Goal: Information Seeking & Learning: Learn about a topic

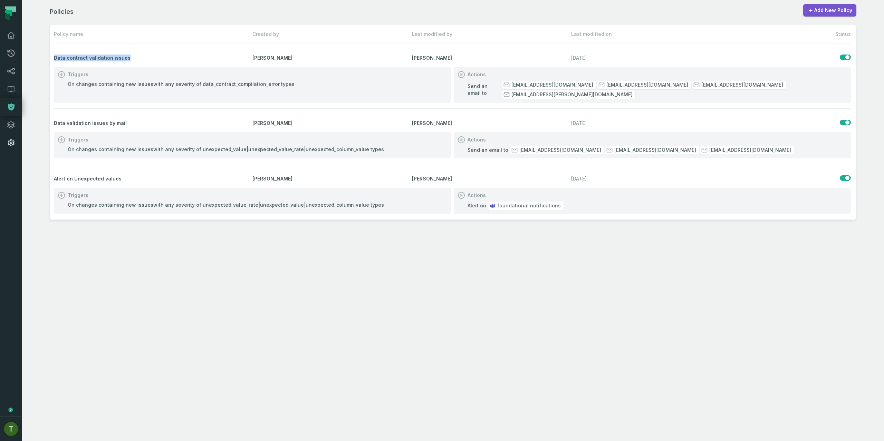
click at [10, 135] on link "Settings" at bounding box center [11, 143] width 22 height 18
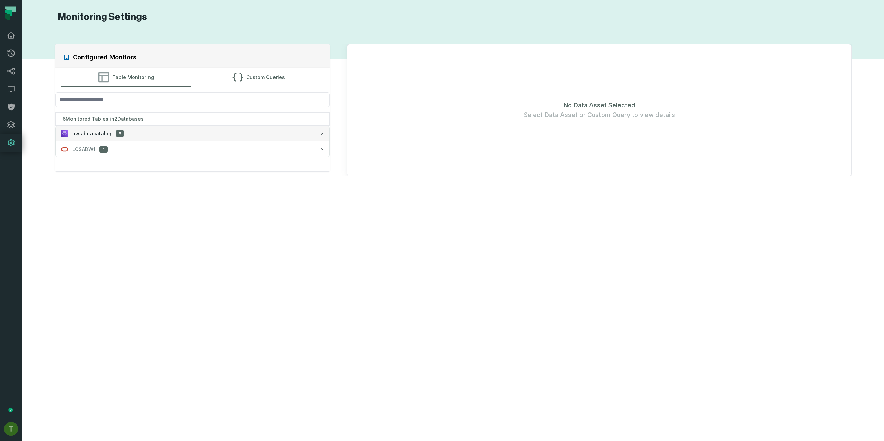
click at [113, 130] on button "awsdatacatalog 5" at bounding box center [193, 133] width 274 height 15
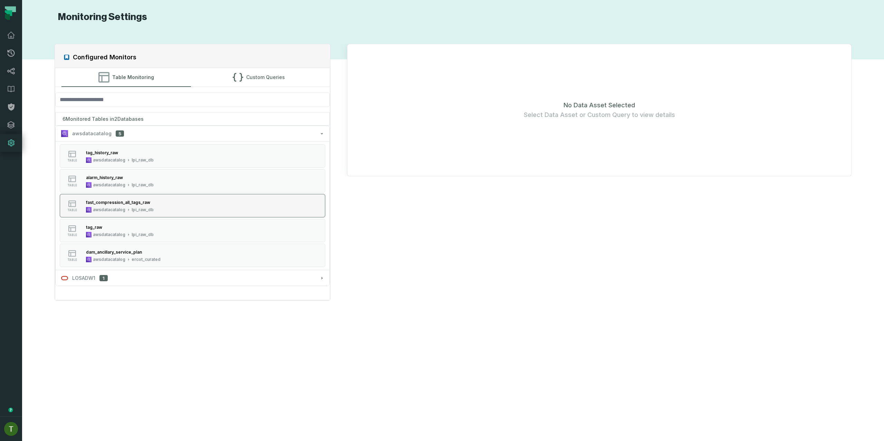
click at [168, 205] on button "table fast_compression_all_tags_raw awsdatacatalog lpi_raw_db" at bounding box center [193, 205] width 266 height 23
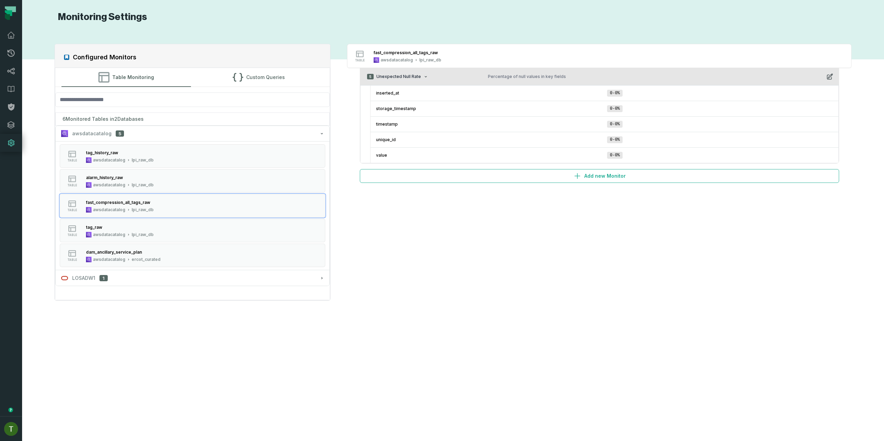
click at [415, 74] on span "Unexpected Null Rate" at bounding box center [399, 77] width 45 height 6
click at [417, 76] on span "Unexpected Null Rate" at bounding box center [399, 77] width 45 height 6
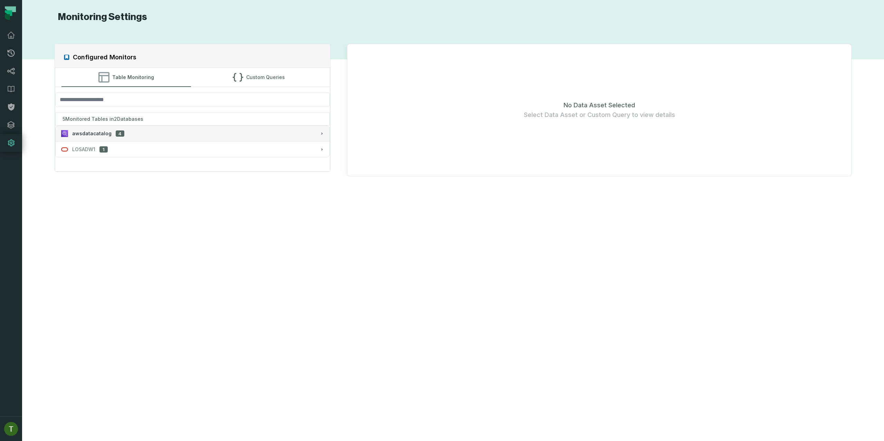
click at [151, 133] on div "awsdatacatalog 4" at bounding box center [192, 133] width 263 height 7
click at [281, 122] on div "3 Monitored Tables in 2 Databases" at bounding box center [192, 119] width 275 height 13
click at [279, 124] on div "3 Monitored Tables in 2 Databases" at bounding box center [192, 119] width 275 height 13
click at [274, 126] on button "awsdatacatalog 2" at bounding box center [193, 133] width 274 height 15
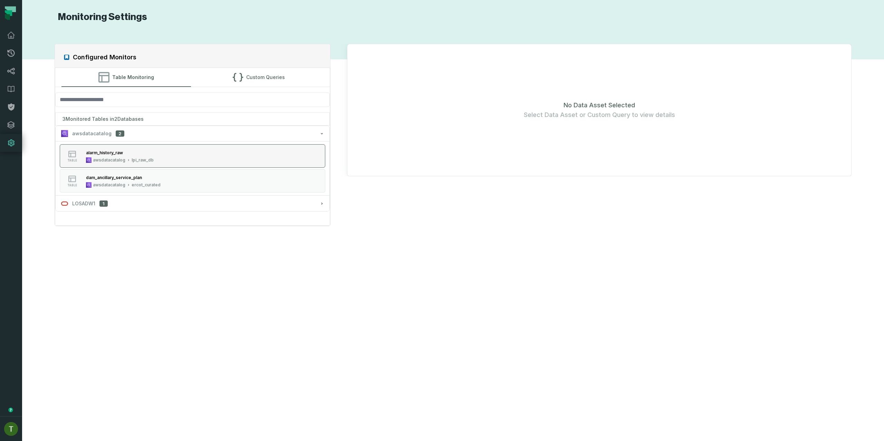
click at [216, 161] on button "table alarm_history_raw awsdatacatalog lpi_raw_db" at bounding box center [193, 155] width 266 height 23
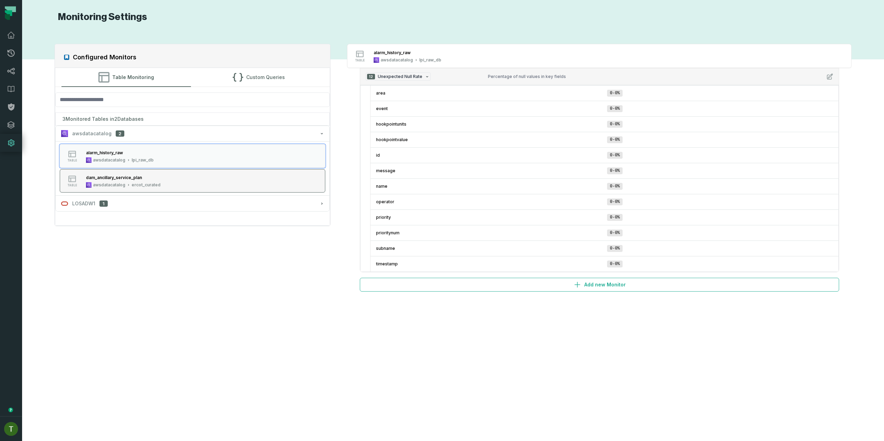
click at [224, 170] on button "table dam_ancillary_service_plan awsdatacatalog ercot_curated" at bounding box center [193, 180] width 266 height 23
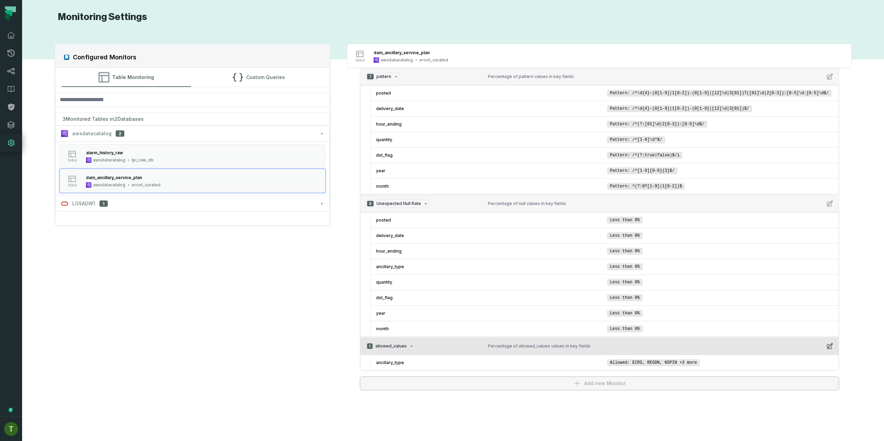
click at [467, 341] on button "1 allowed_values Percentage of allowed_values values in key fields" at bounding box center [599, 346] width 479 height 17
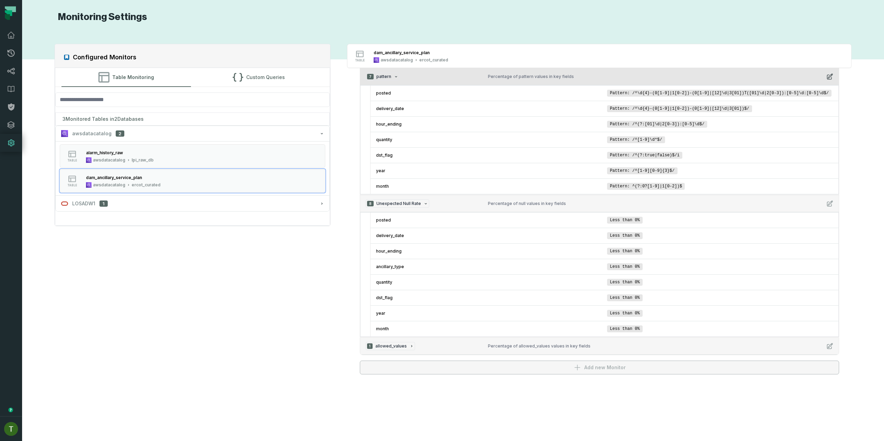
click at [829, 72] on button "7 pattern Percentage of pattern values in key fields" at bounding box center [599, 76] width 479 height 17
click at [829, 74] on icon "button" at bounding box center [830, 76] width 7 height 7
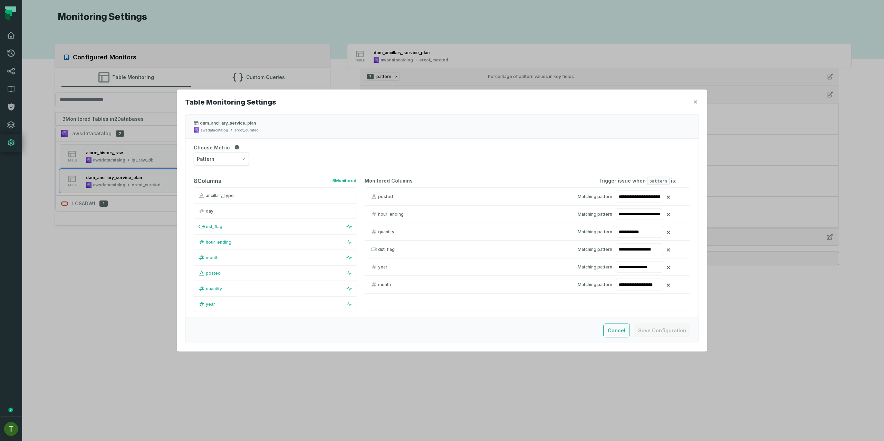
click at [693, 99] on button "button" at bounding box center [695, 102] width 7 height 7
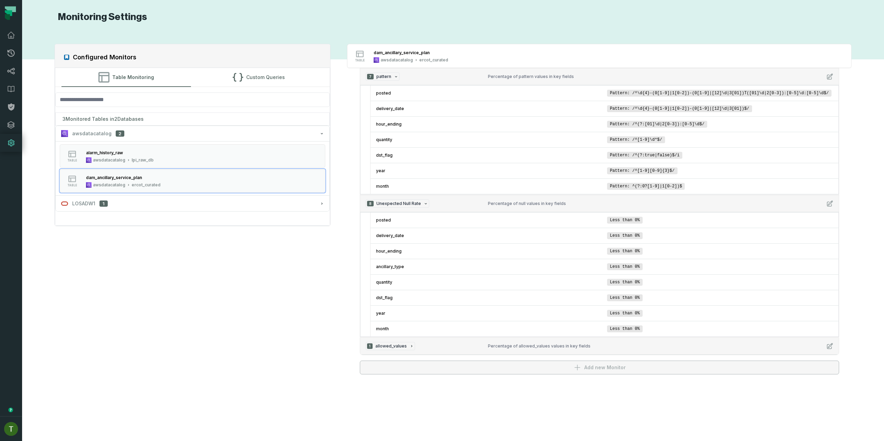
click at [483, 68] on div "table dam_ancillary_service_plan awsdatacatalog ercot_curated" at bounding box center [599, 56] width 505 height 24
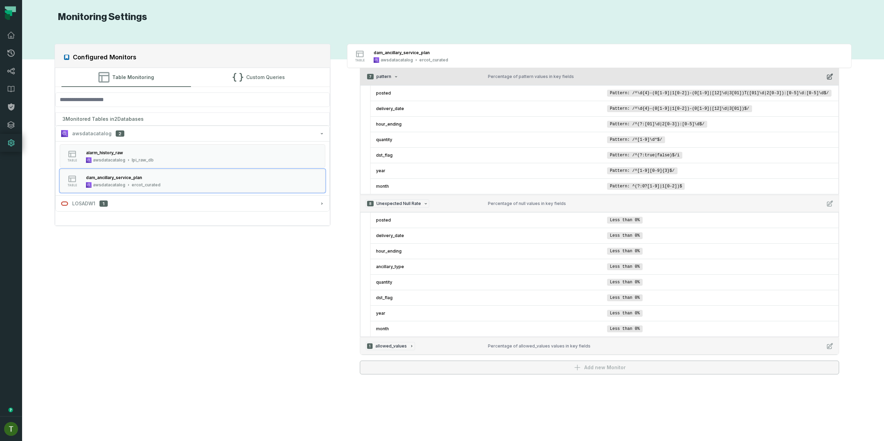
click at [482, 70] on button "7 pattern Percentage of pattern values in key fields" at bounding box center [599, 76] width 479 height 17
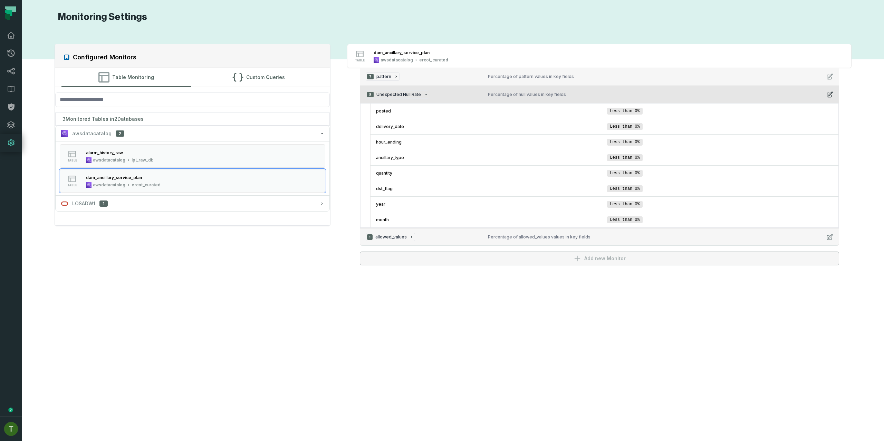
click at [424, 92] on span "8 Unexpected Null Rate" at bounding box center [398, 95] width 64 height 8
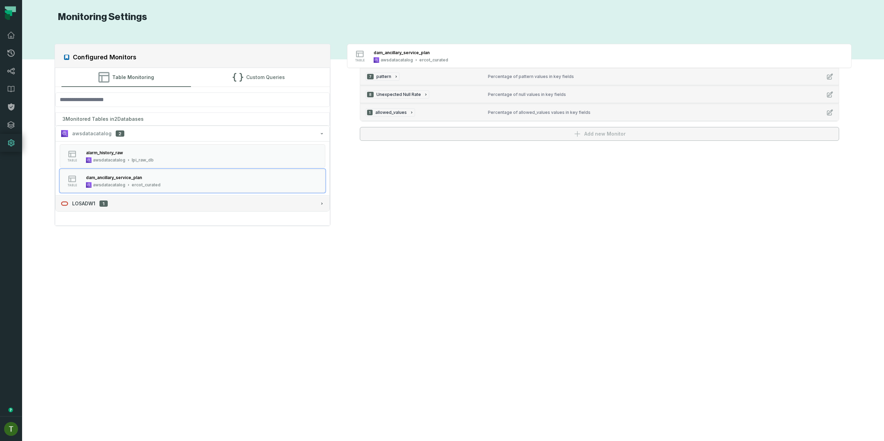
click at [172, 208] on button "LOSADW1 1" at bounding box center [193, 203] width 274 height 15
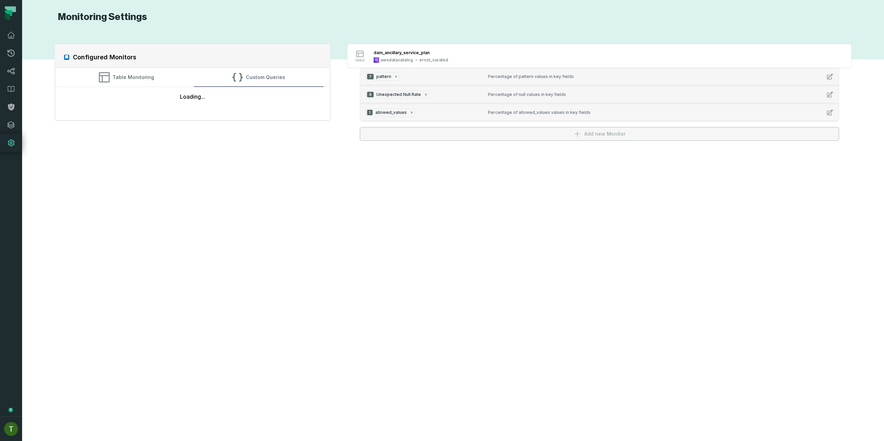
click at [276, 82] on button "Custom Queries" at bounding box center [259, 77] width 130 height 19
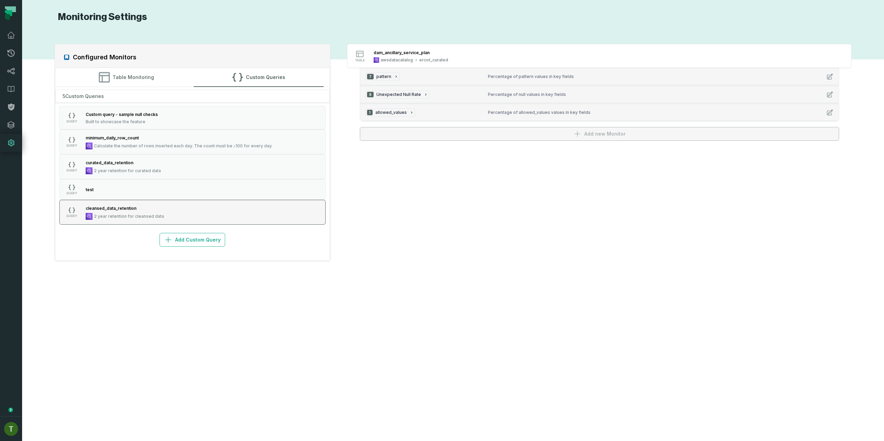
click at [208, 218] on button "QUERY cleansed_data_retention 2 year retention for cleansed data" at bounding box center [192, 212] width 267 height 25
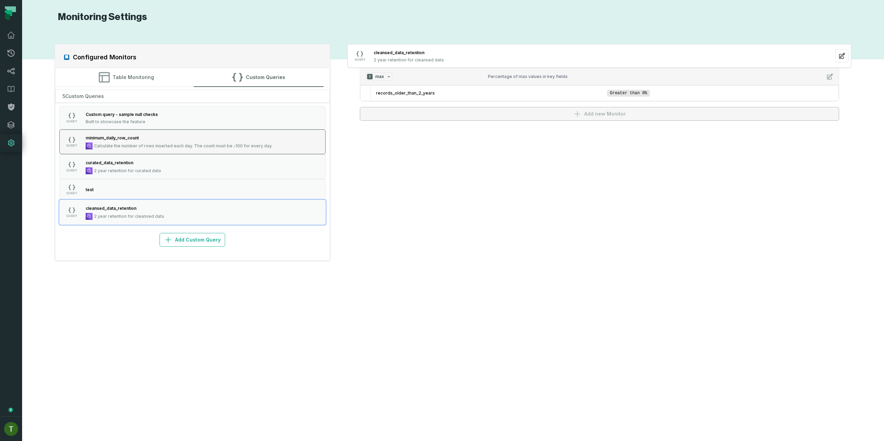
click at [269, 130] on button "QUERY minimum_daily_row_count Calculate the number of rows inserted each day. T…" at bounding box center [192, 142] width 267 height 25
click at [275, 112] on button "QUERY Custom query - sample null checks Built to showcase the feature" at bounding box center [192, 117] width 267 height 23
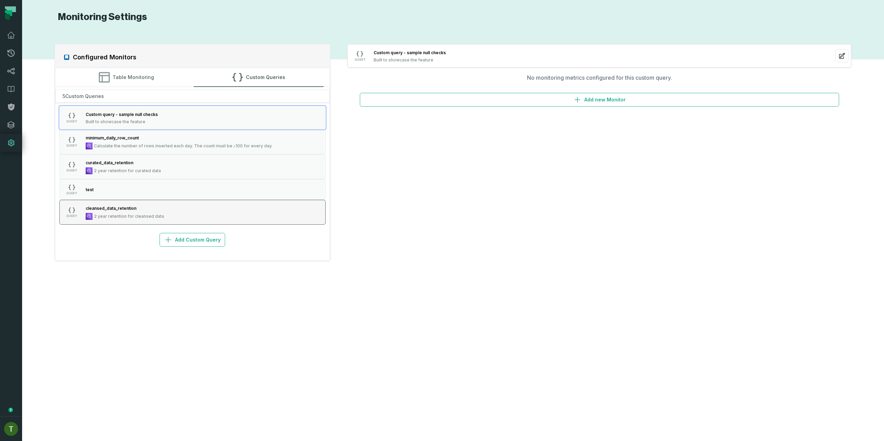
click at [204, 211] on button "QUERY cleansed_data_retention 2 year retention for cleansed data" at bounding box center [192, 212] width 267 height 25
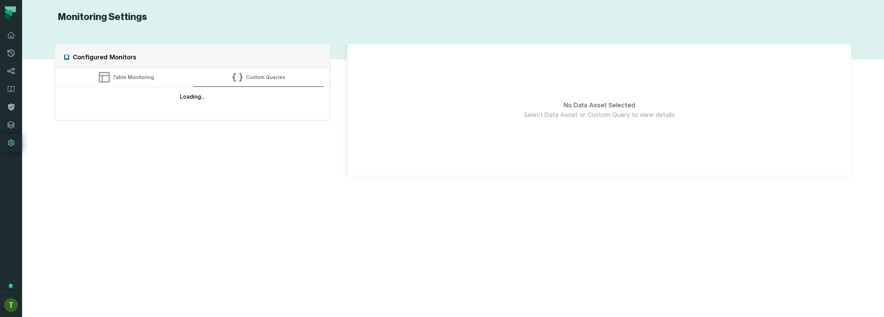
click at [254, 77] on button "Custom Queries" at bounding box center [259, 77] width 130 height 19
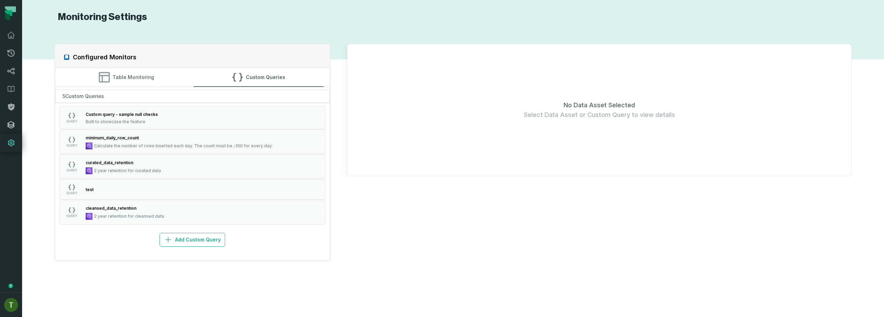
click at [21, 119] on link "Integrations" at bounding box center [11, 125] width 22 height 18
click at [16, 110] on link "Policies" at bounding box center [11, 107] width 22 height 18
